Goal: Entertainment & Leisure: Browse casually

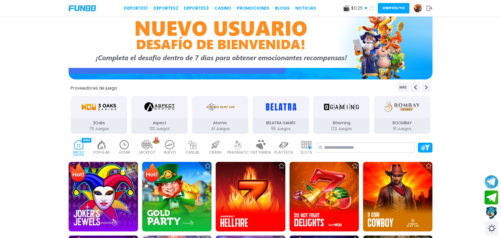
scroll to position [101, 0]
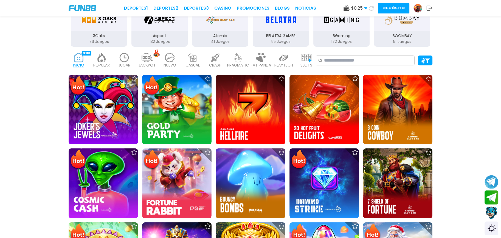
click at [257, 54] on img at bounding box center [261, 58] width 11 height 10
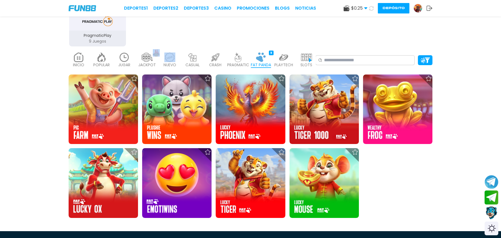
drag, startPoint x: 158, startPoint y: 59, endPoint x: 168, endPoint y: 59, distance: 10.4
click at [168, 59] on div "INICIO 9180 POPULAR 40 JUGAR 7 JACKPOT 133 NUEVO 1666 CASUAL 17 CRASH 50 PRAGMA…" at bounding box center [192, 60] width 247 height 22
click at [168, 59] on img at bounding box center [169, 57] width 11 height 10
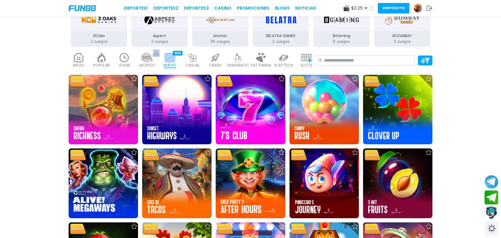
click at [124, 54] on img at bounding box center [124, 58] width 11 height 10
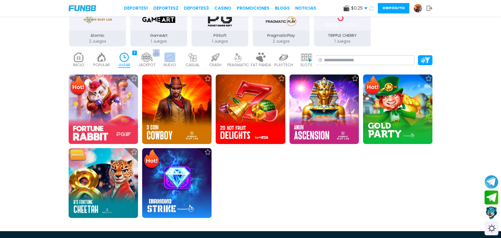
click at [102, 54] on img at bounding box center [101, 57] width 11 height 10
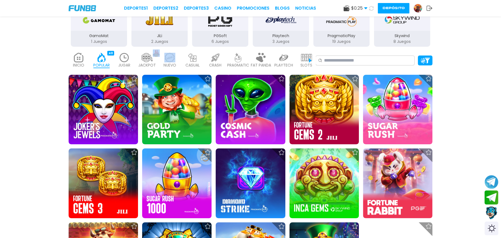
click at [386, 8] on button "Depósito" at bounding box center [394, 8] width 32 height 10
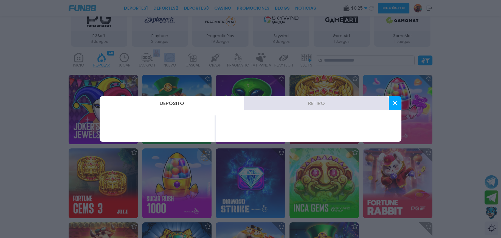
click at [390, 104] on button at bounding box center [395, 103] width 13 height 14
